Goal: Check status: Check status

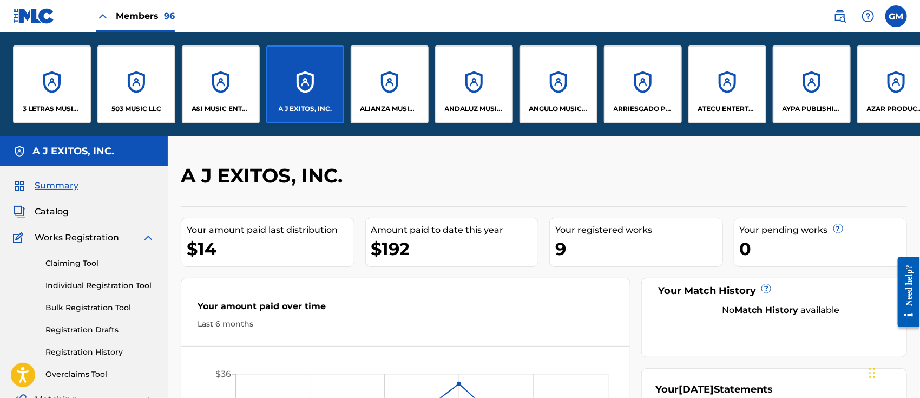
click at [732, 102] on div "ATECU ENTERTAINMENT, LLC" at bounding box center [727, 84] width 78 height 78
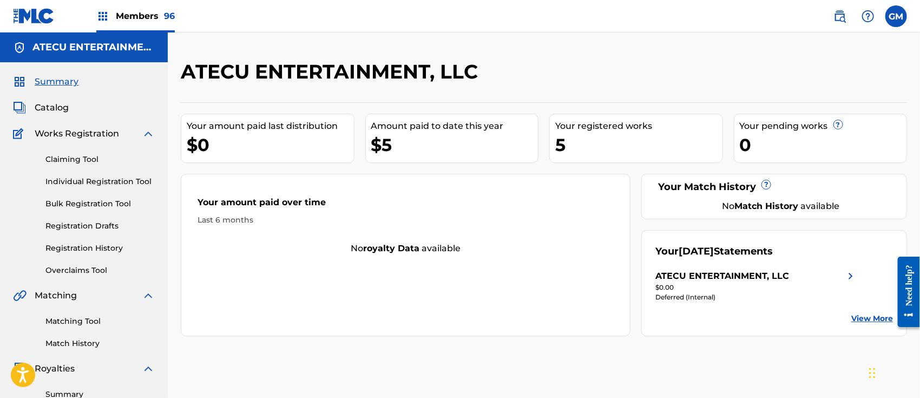
click at [142, 11] on span "Members 96" at bounding box center [145, 16] width 59 height 12
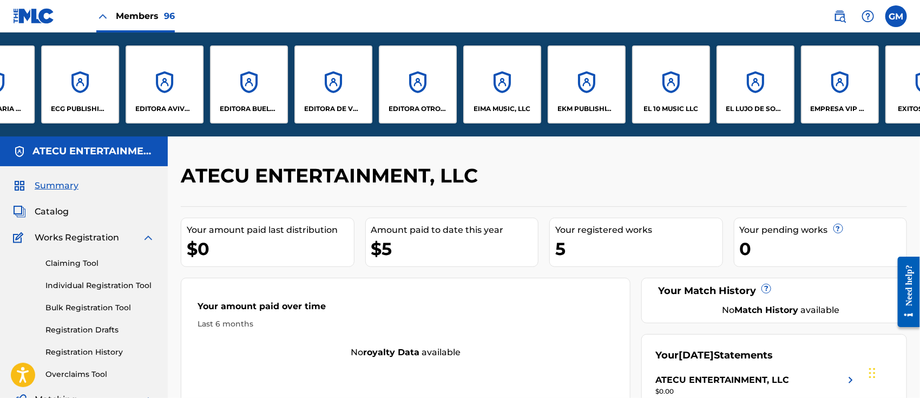
scroll to position [0, 1664]
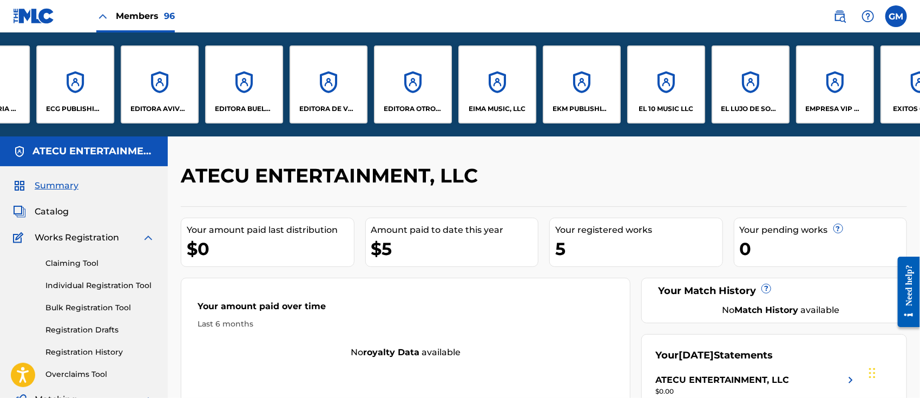
click at [480, 102] on div "EIMA MUSIC, LLC" at bounding box center [497, 84] width 78 height 78
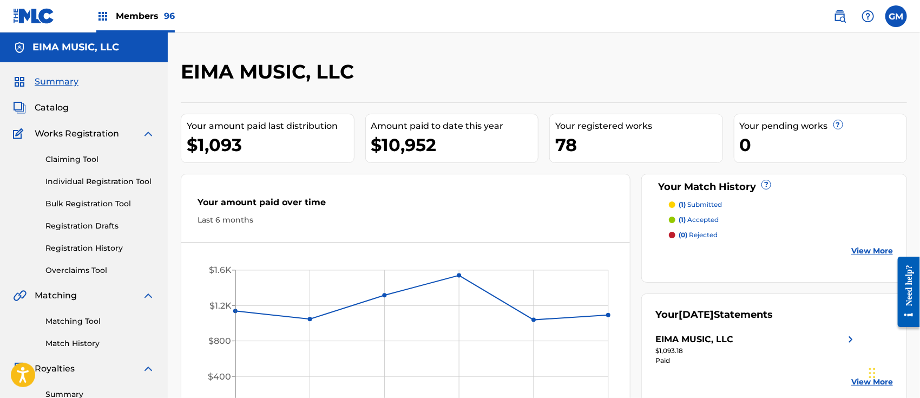
click at [57, 102] on span "Catalog" at bounding box center [52, 107] width 34 height 13
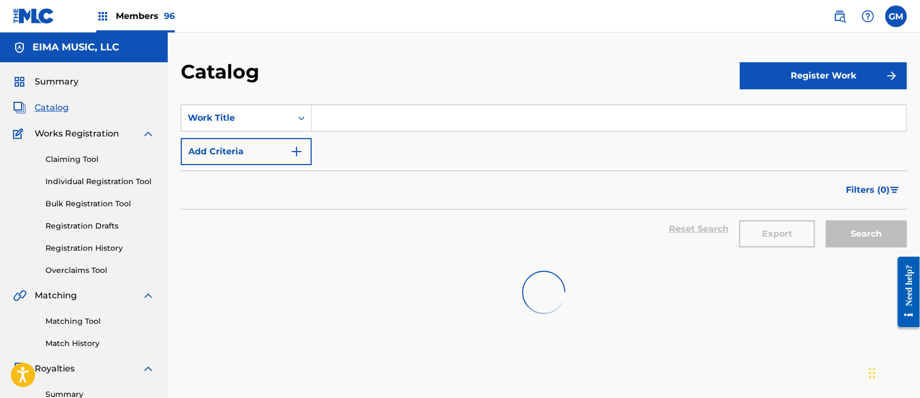
click at [373, 121] on input "Search Form" at bounding box center [609, 118] width 594 height 26
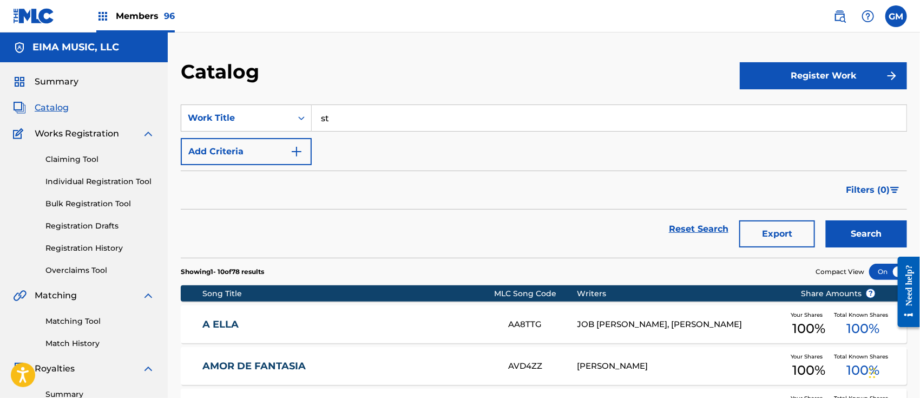
type input "st"
click at [85, 246] on link "Registration History" at bounding box center [99, 247] width 109 height 11
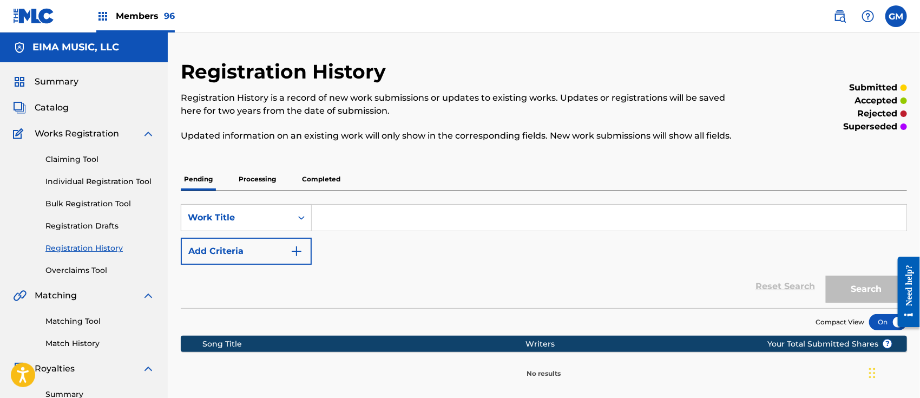
click at [253, 179] on p "Processing" at bounding box center [257, 179] width 44 height 23
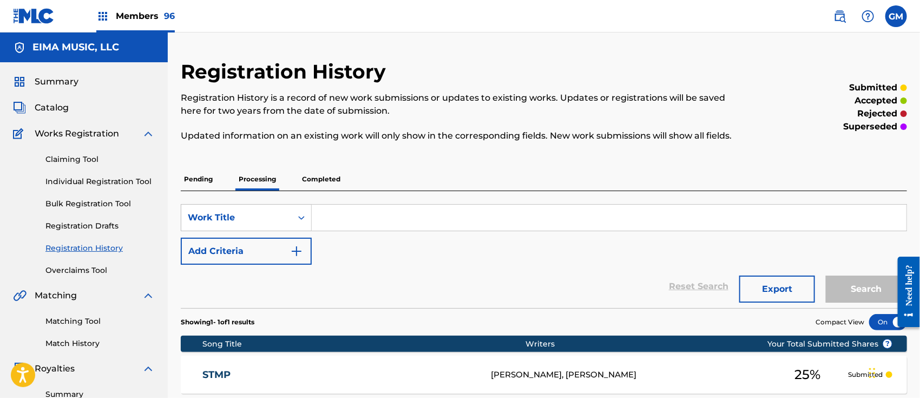
scroll to position [168, 0]
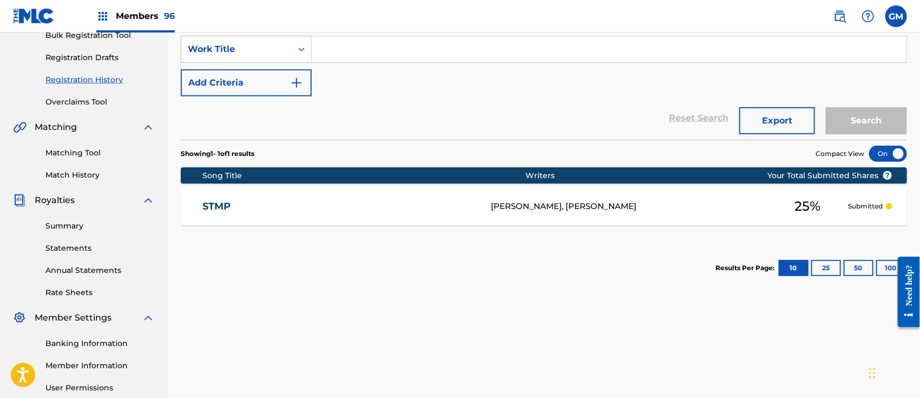
click at [414, 203] on link "STMP" at bounding box center [339, 206] width 274 height 12
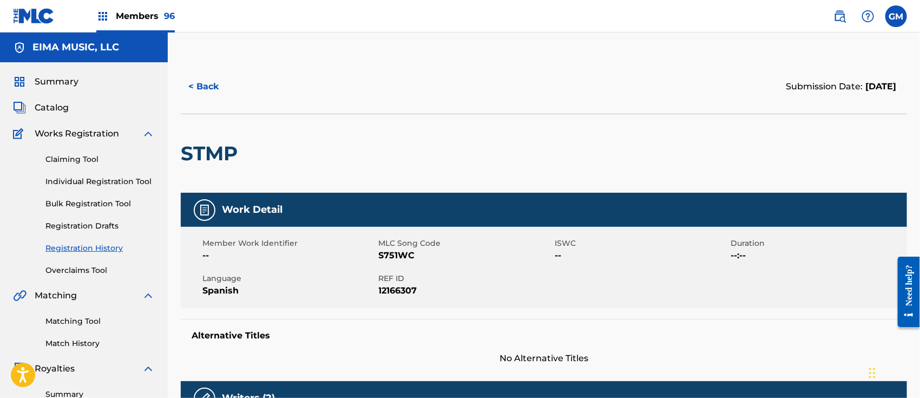
click at [48, 104] on span "Catalog" at bounding box center [52, 107] width 34 height 13
